Goal: Task Accomplishment & Management: Manage account settings

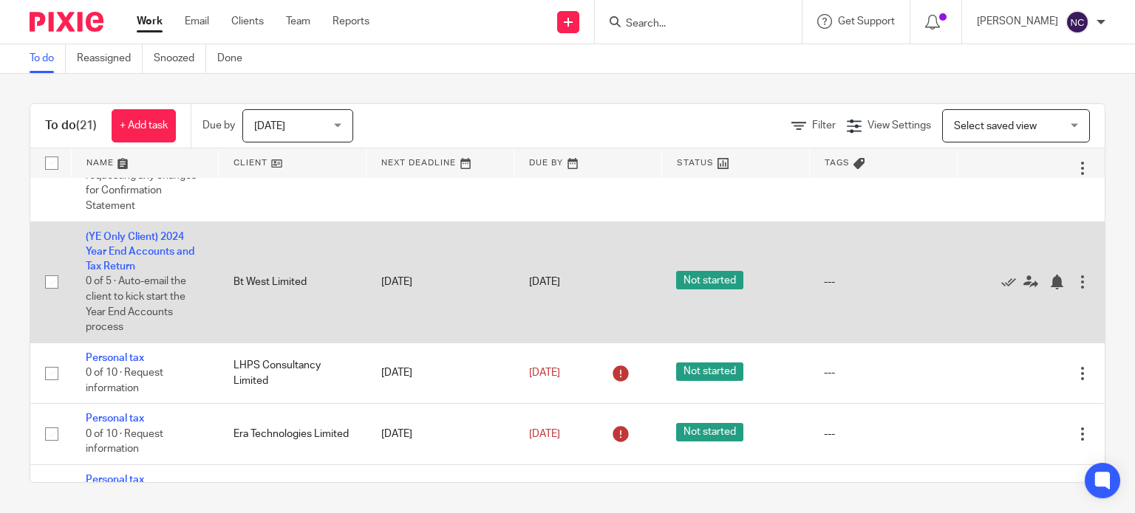
scroll to position [679, 0]
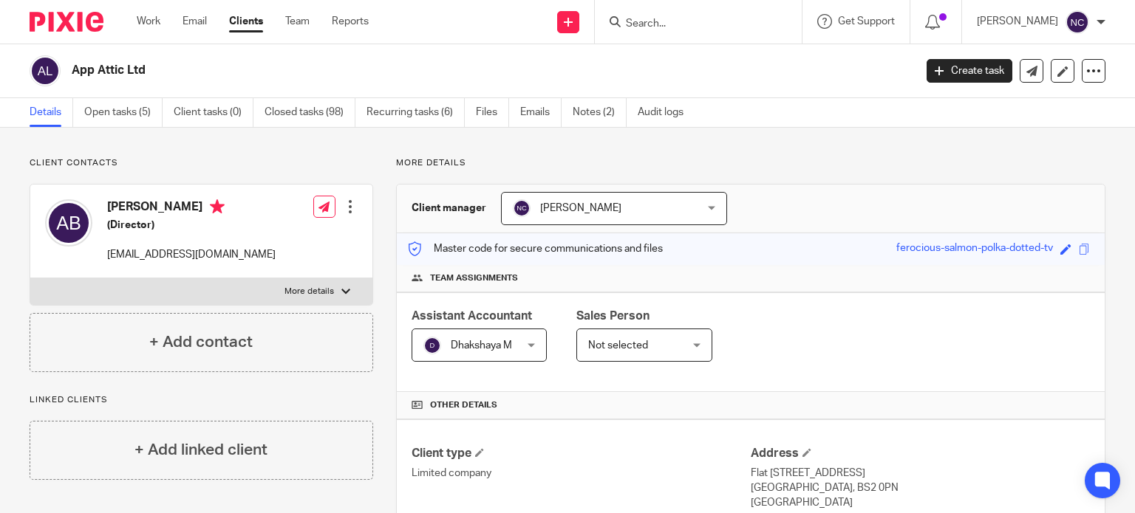
scroll to position [305, 0]
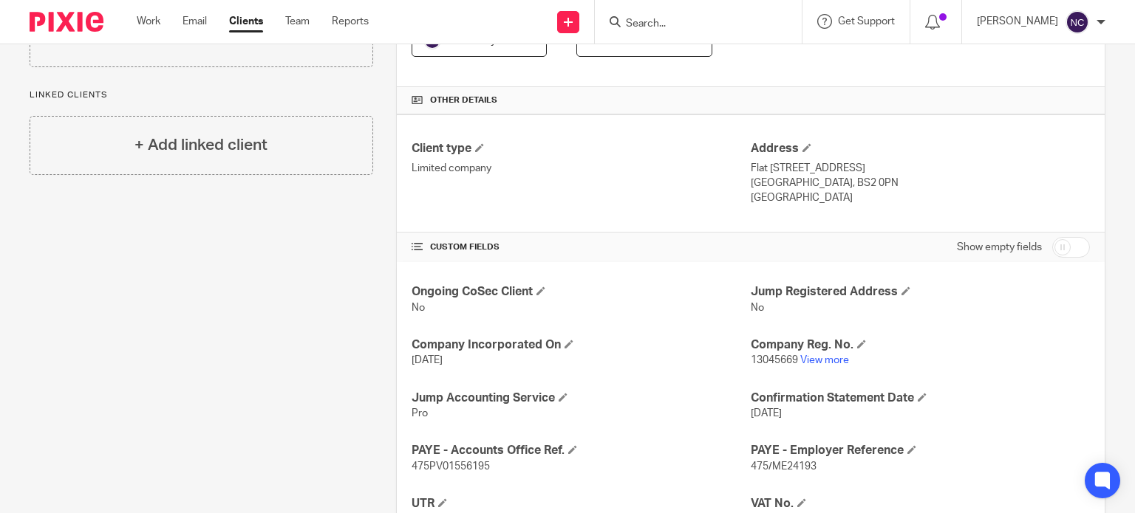
click at [641, 21] on input "Search" at bounding box center [690, 24] width 133 height 13
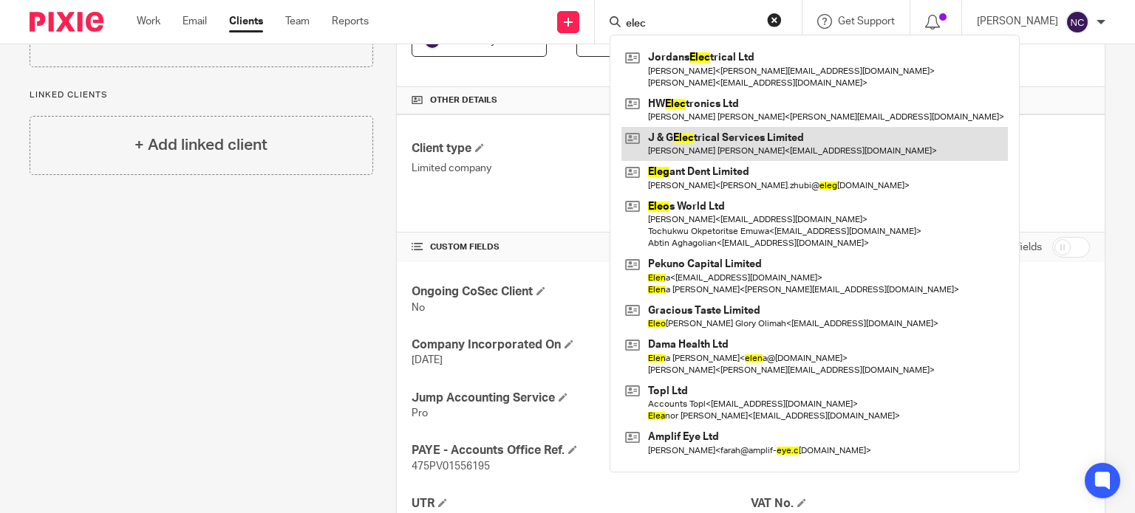
type input "elec"
click at [712, 142] on link at bounding box center [814, 144] width 386 height 34
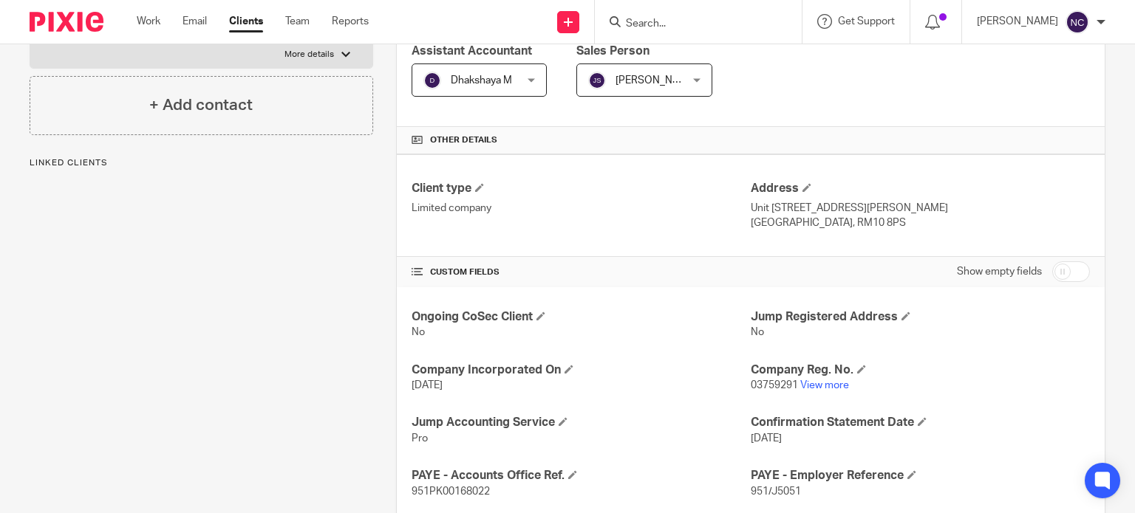
scroll to position [284, 0]
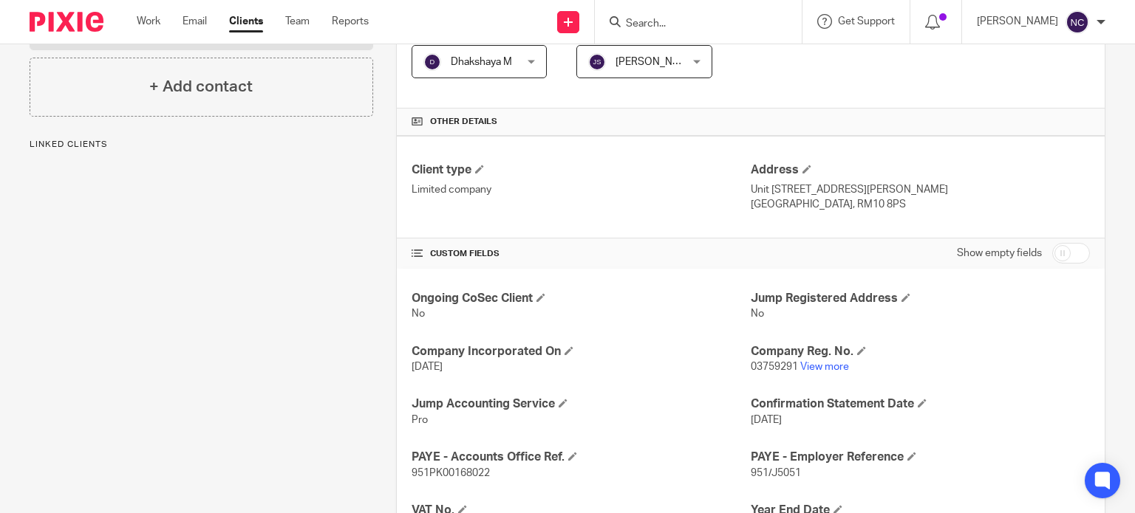
click at [820, 378] on div "Ongoing CoSec Client No Jump Registered Address No Company Incorporated On 26 A…" at bounding box center [751, 466] width 708 height 394
click at [824, 369] on link "View more" at bounding box center [824, 367] width 49 height 10
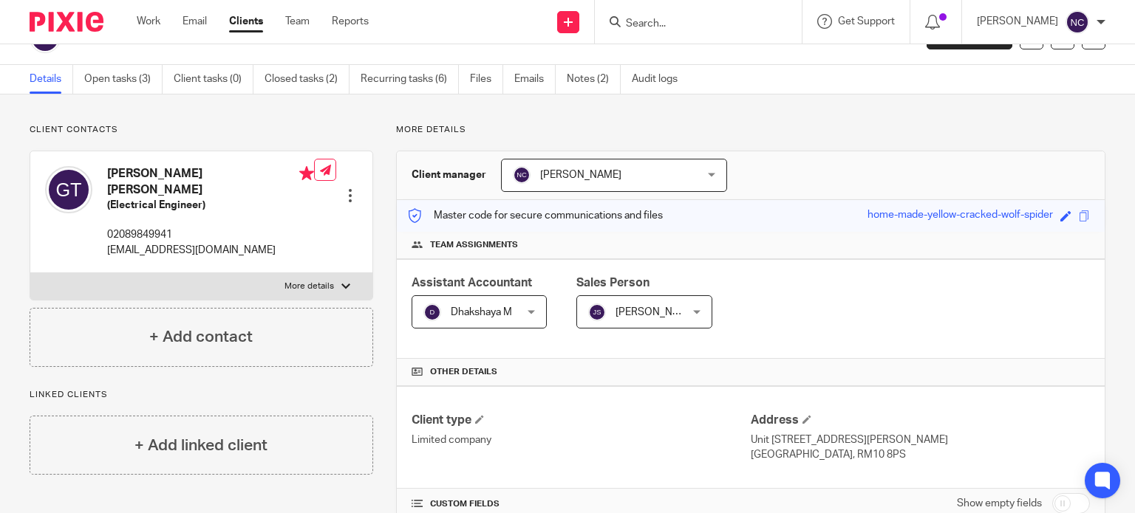
scroll to position [0, 0]
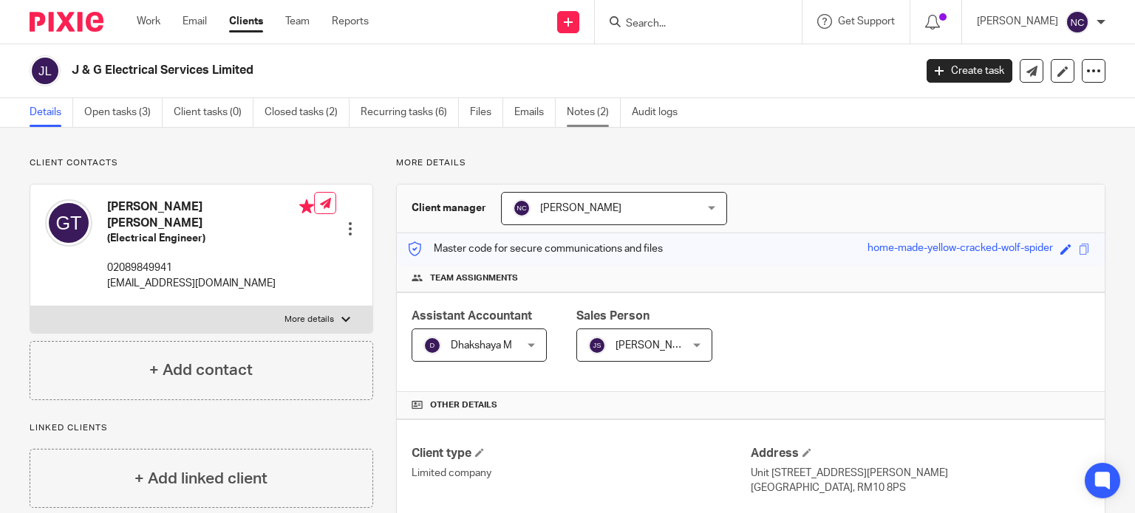
click at [575, 113] on link "Notes (2)" at bounding box center [594, 112] width 54 height 29
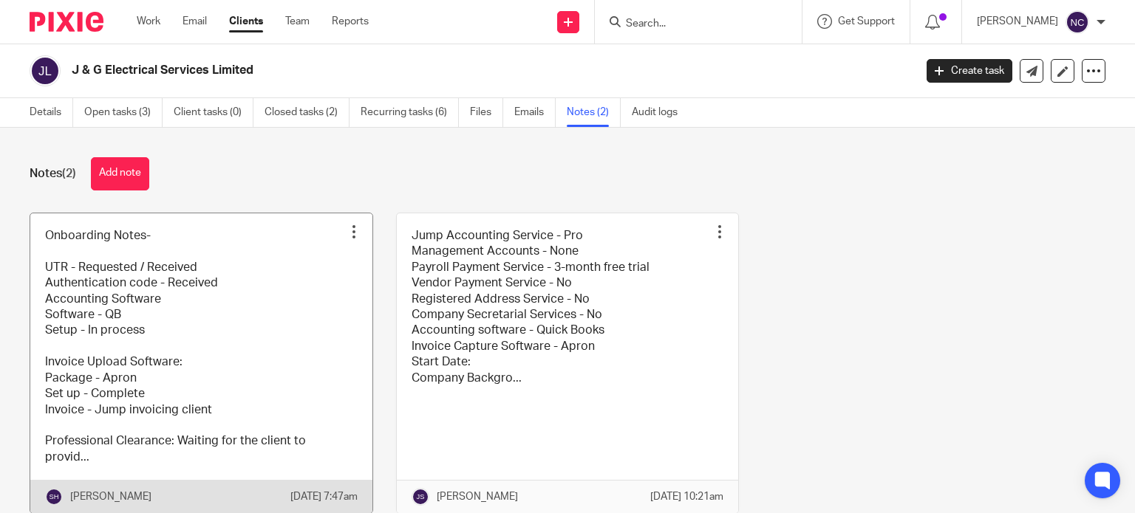
click at [145, 318] on link at bounding box center [201, 363] width 342 height 301
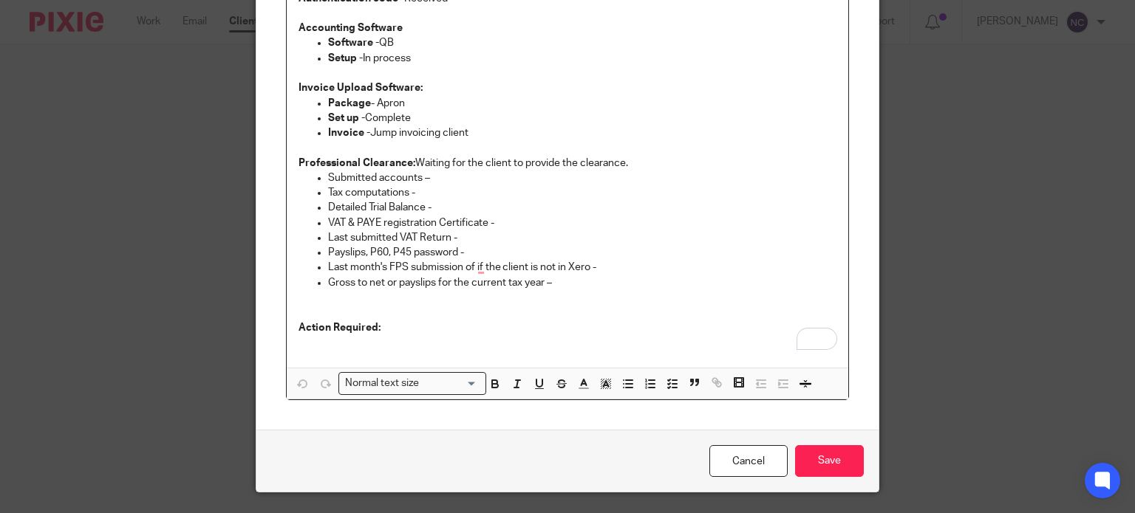
scroll to position [261, 0]
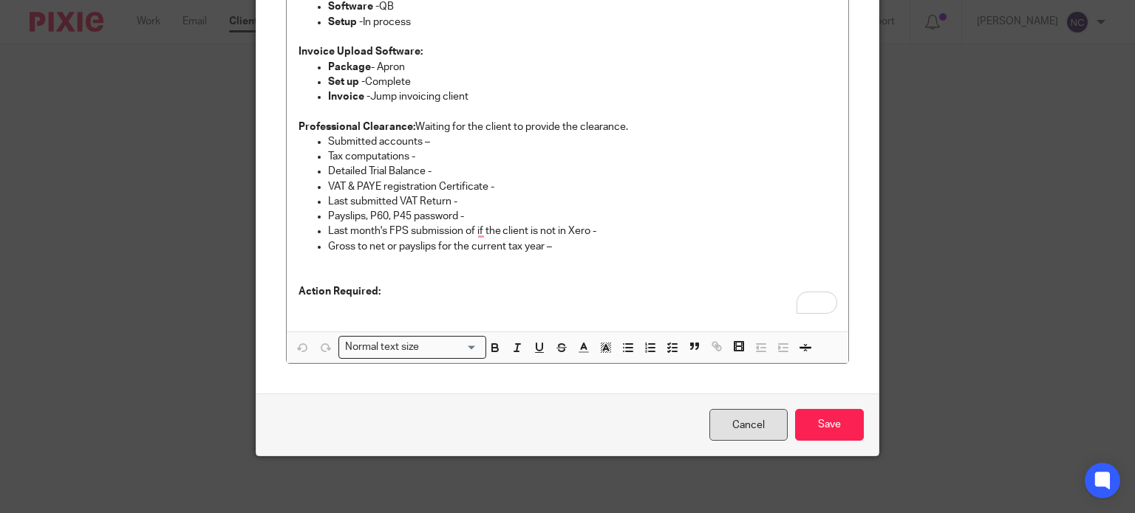
click at [750, 419] on link "Cancel" at bounding box center [748, 425] width 78 height 32
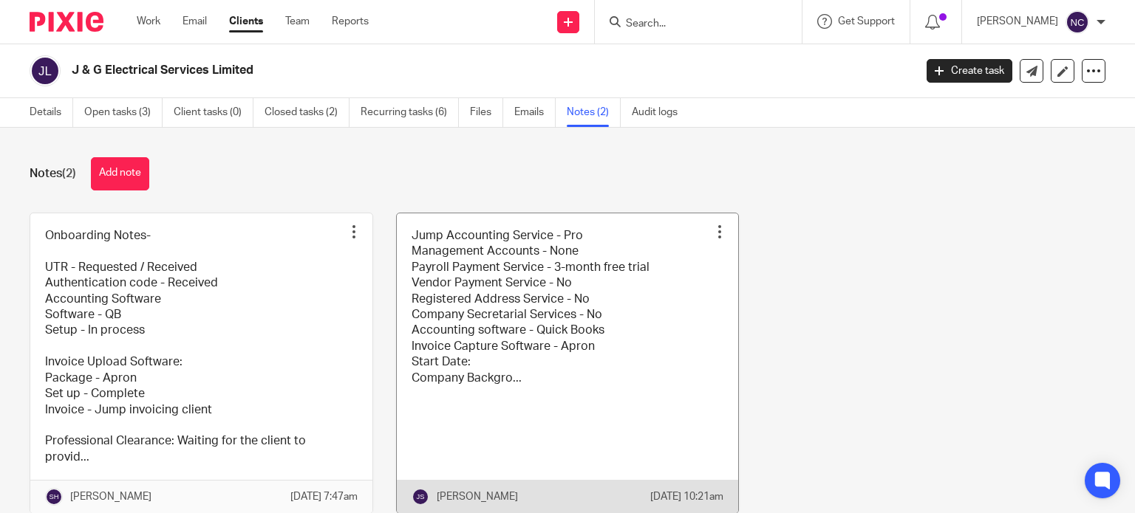
click at [491, 338] on link at bounding box center [568, 363] width 342 height 301
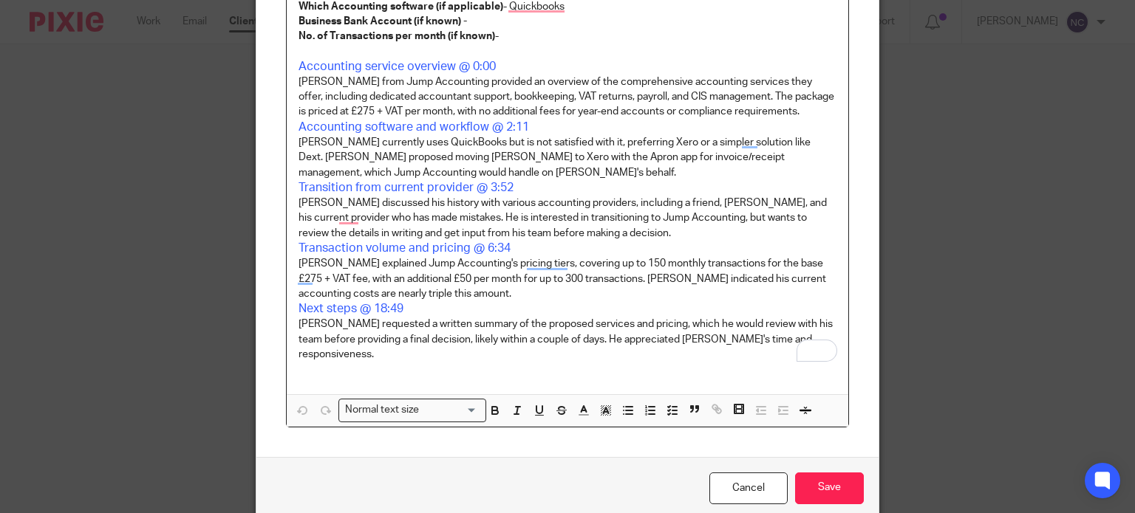
scroll to position [818, 0]
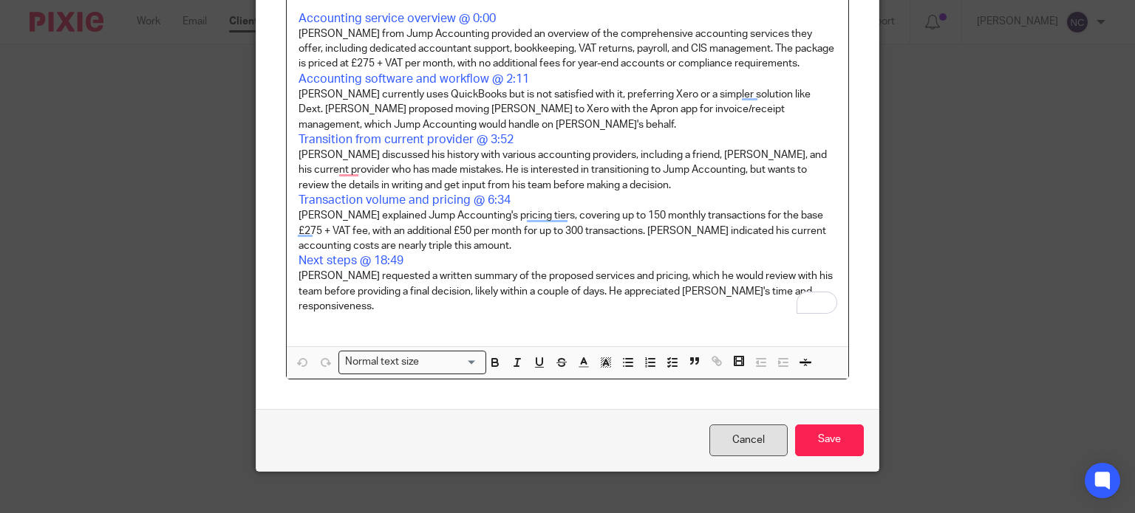
click at [742, 434] on link "Cancel" at bounding box center [748, 441] width 78 height 32
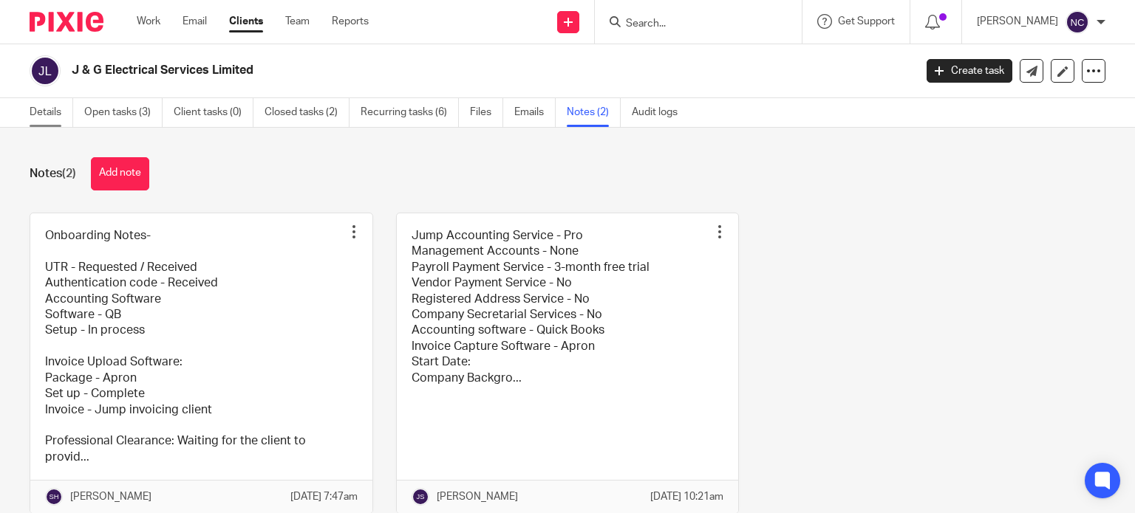
click at [38, 110] on link "Details" at bounding box center [52, 112] width 44 height 29
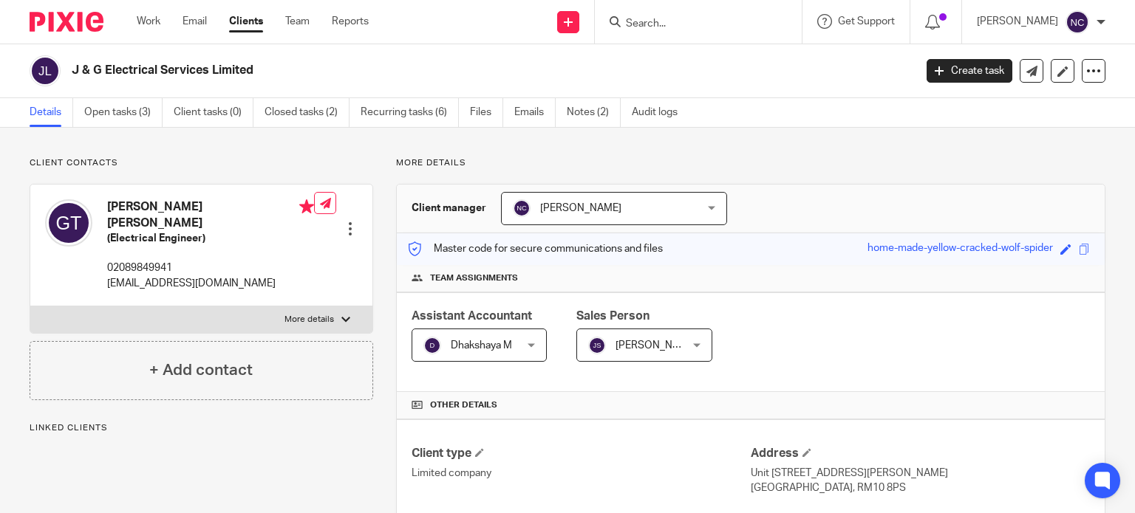
scroll to position [461, 0]
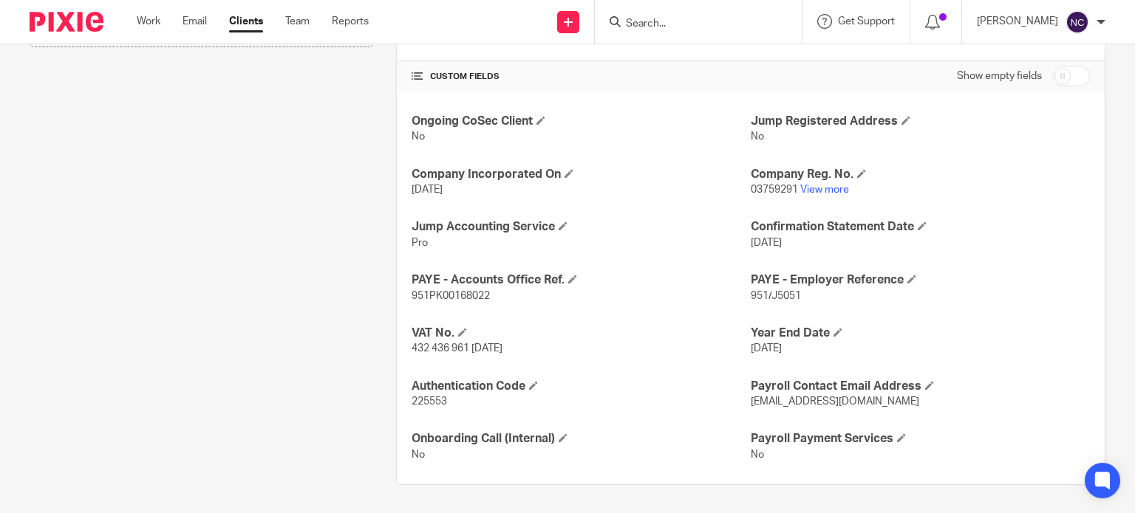
click at [1052, 76] on input "checkbox" at bounding box center [1071, 76] width 38 height 21
checkbox input "true"
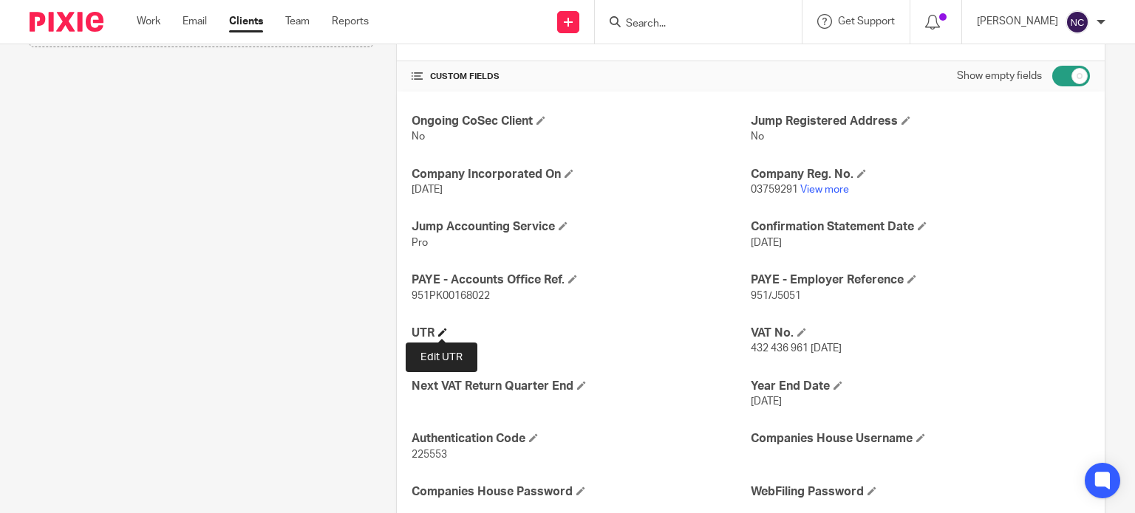
click at [440, 330] on span at bounding box center [442, 332] width 9 height 9
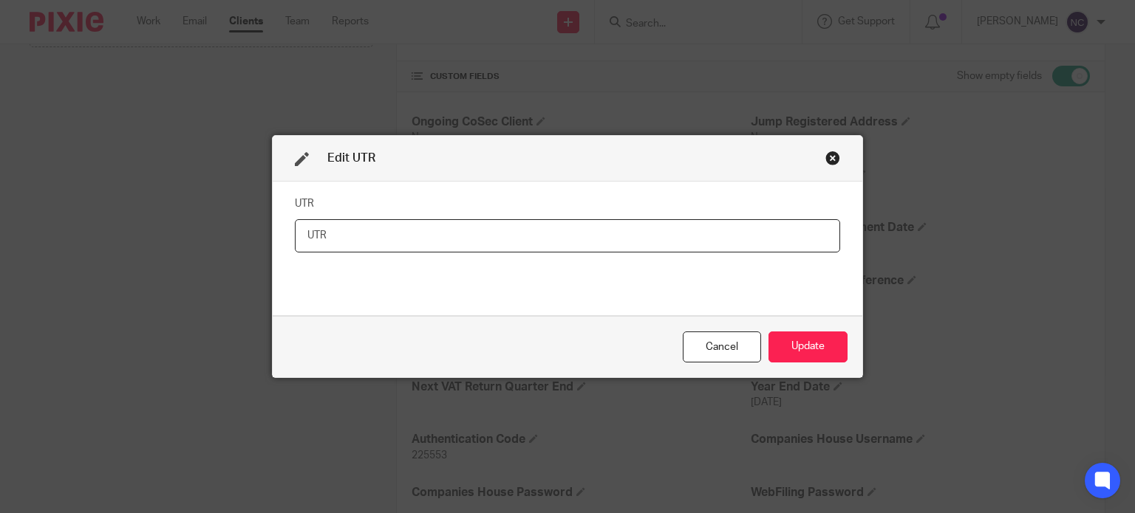
paste input "2970024237"
type input "2970024237"
click at [818, 349] on button "Update" at bounding box center [807, 348] width 79 height 32
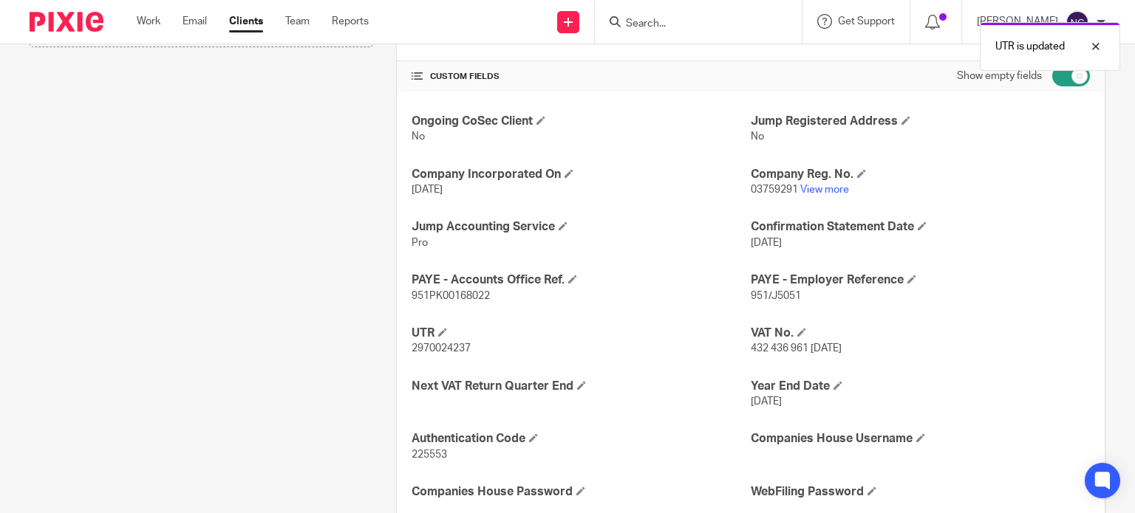
click at [1063, 79] on input "checkbox" at bounding box center [1071, 76] width 38 height 21
checkbox input "false"
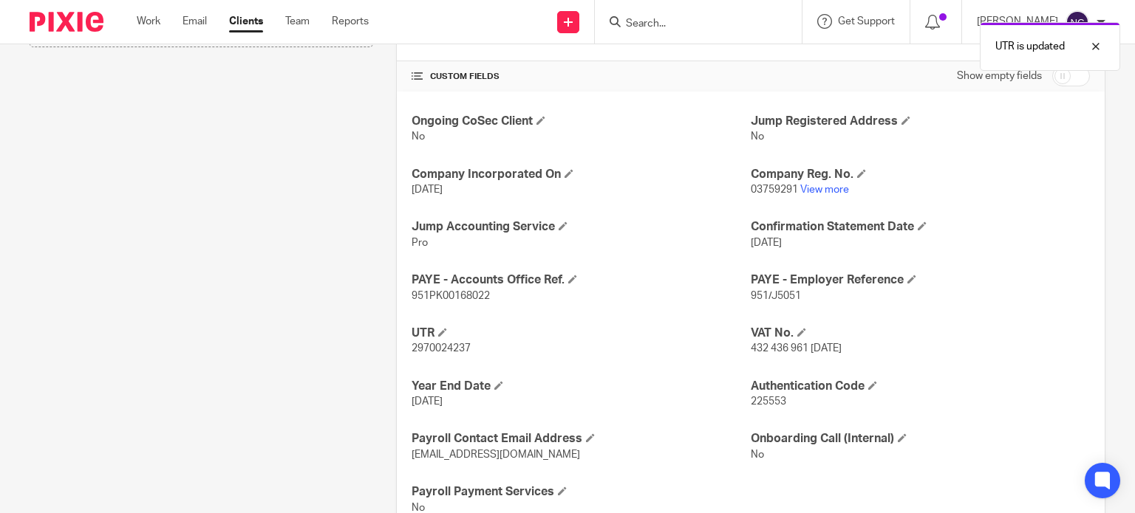
scroll to position [514, 0]
